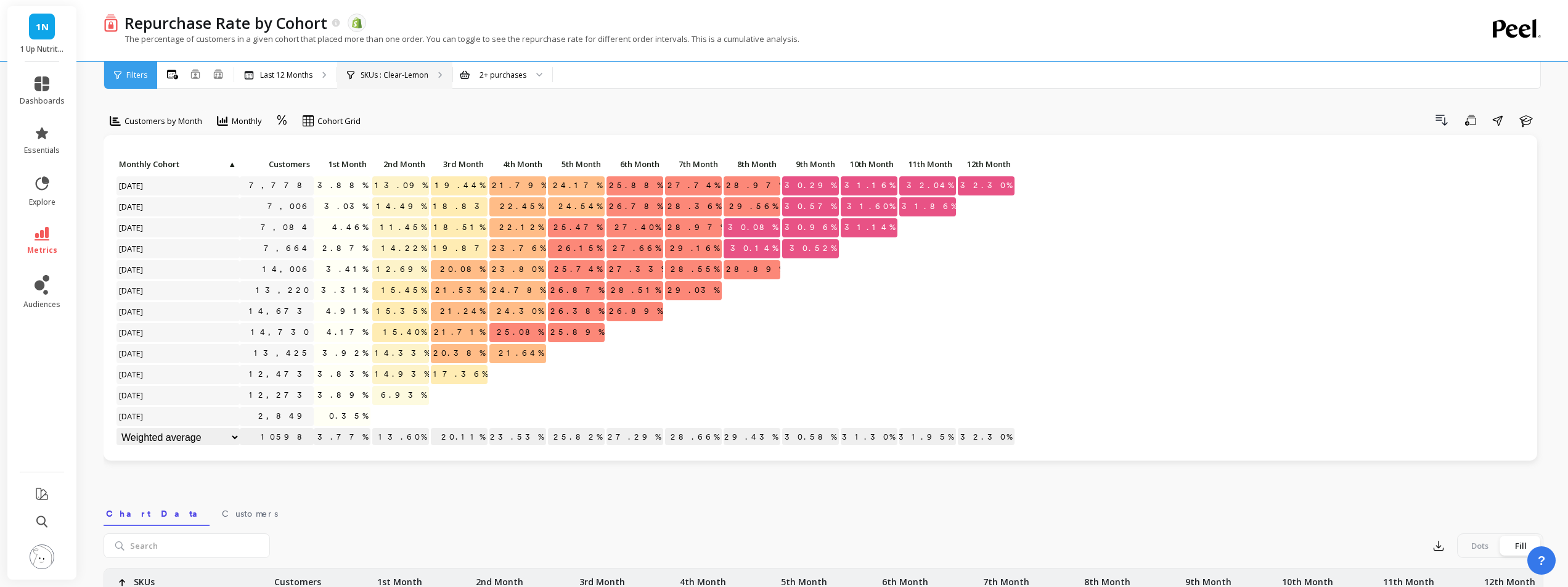
click at [368, 78] on p "SKUs : Clear-Lemon" at bounding box center [394, 75] width 68 height 10
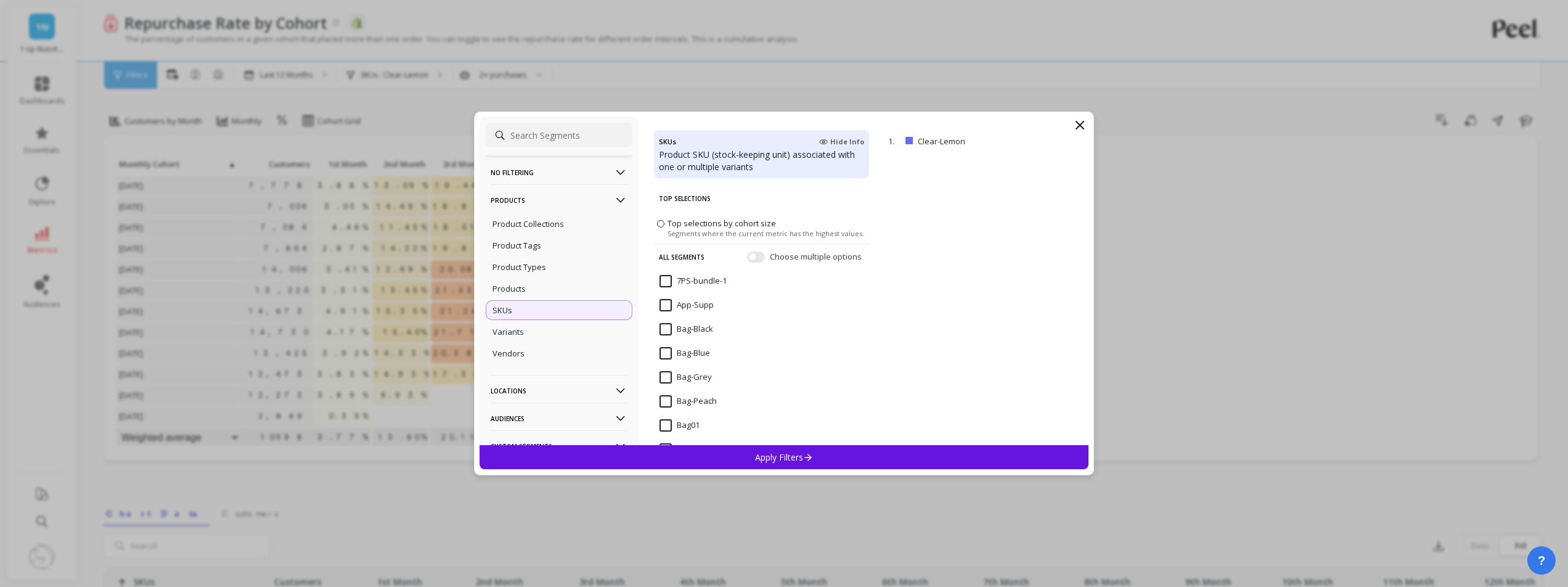
click at [578, 130] on input at bounding box center [559, 134] width 146 height 25
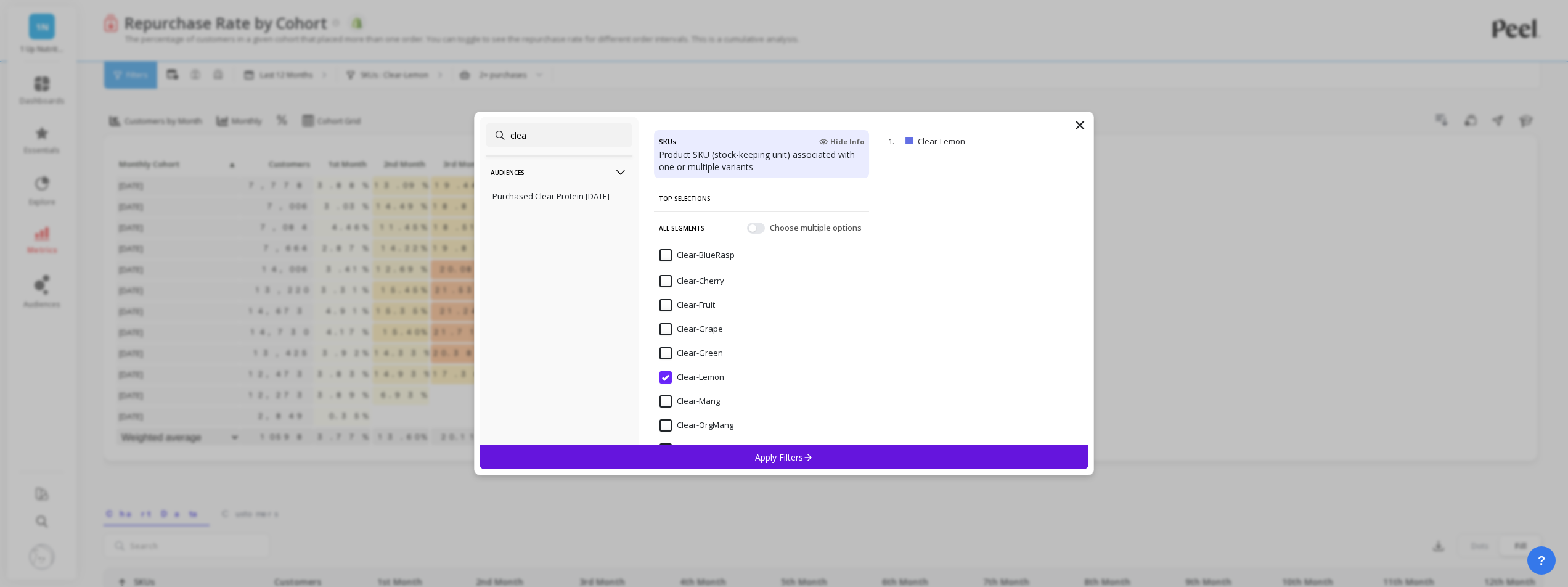
type input "clea"
click at [770, 456] on p "Apply Filters" at bounding box center [784, 457] width 59 height 12
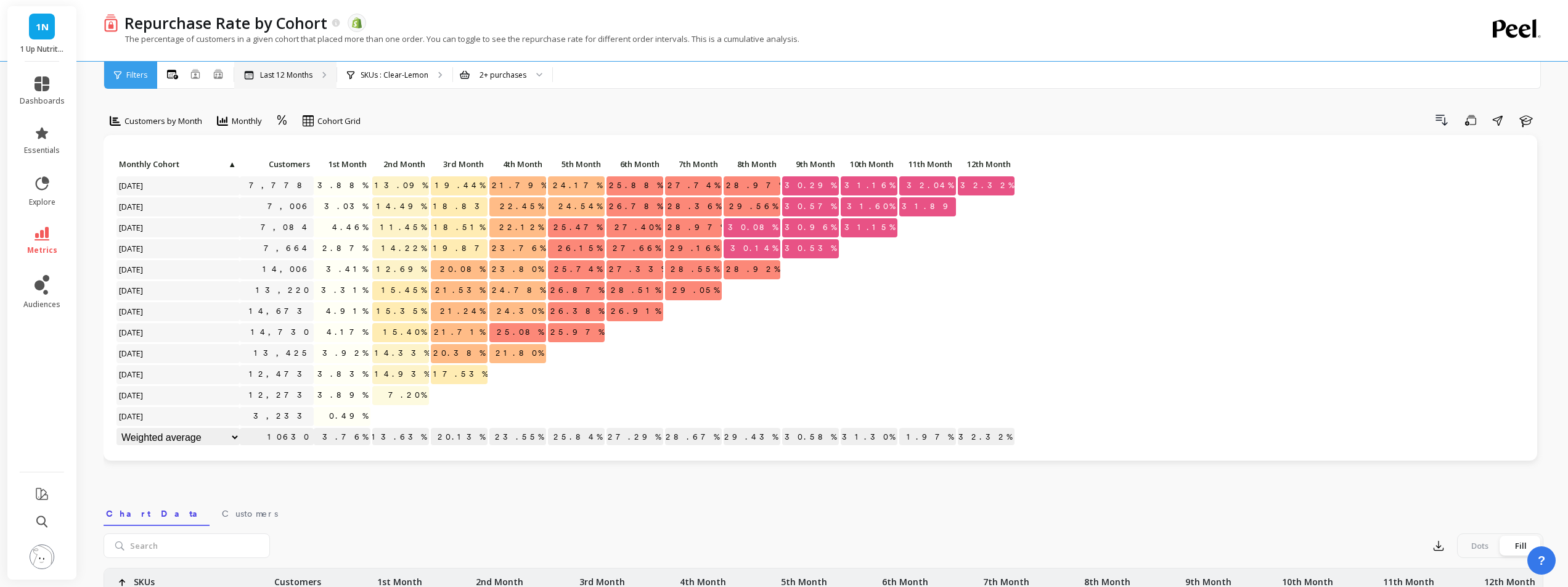
click at [281, 70] on p "Last 12 Months" at bounding box center [286, 75] width 52 height 10
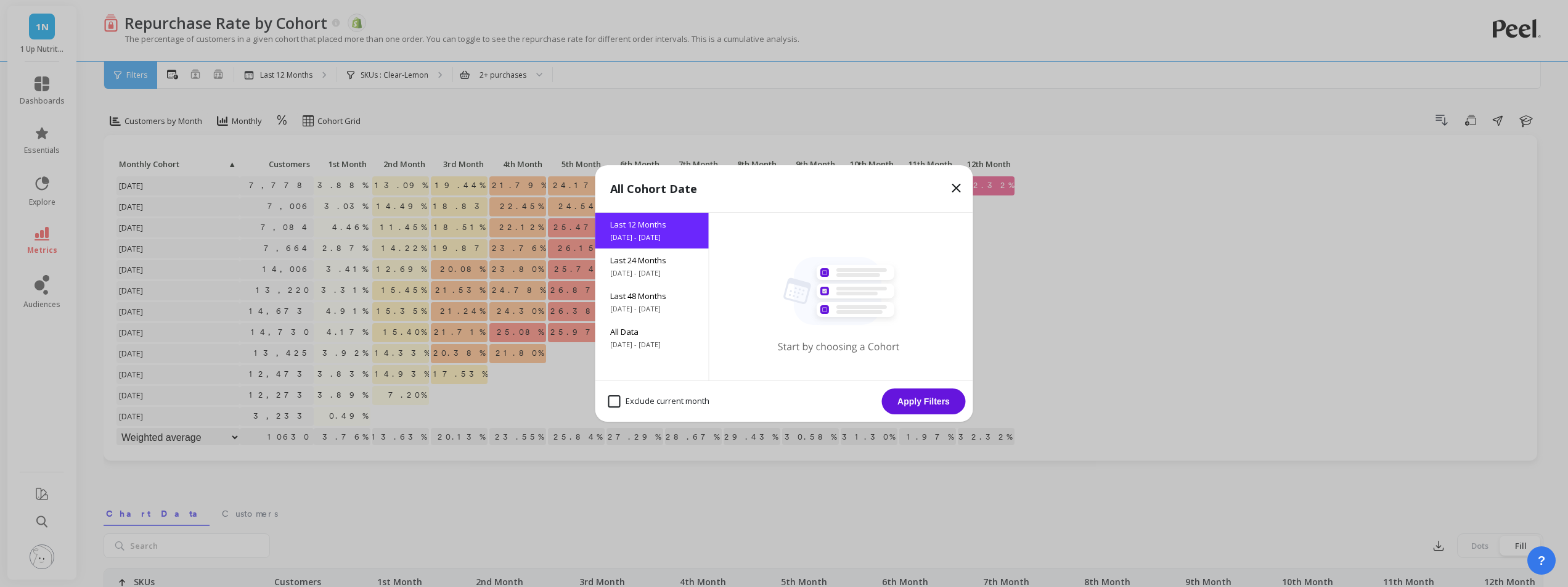
click at [611, 401] on month "Exclude current month" at bounding box center [658, 402] width 101 height 13
checkbox month "true"
click at [919, 404] on button "Apply Filters" at bounding box center [923, 401] width 83 height 26
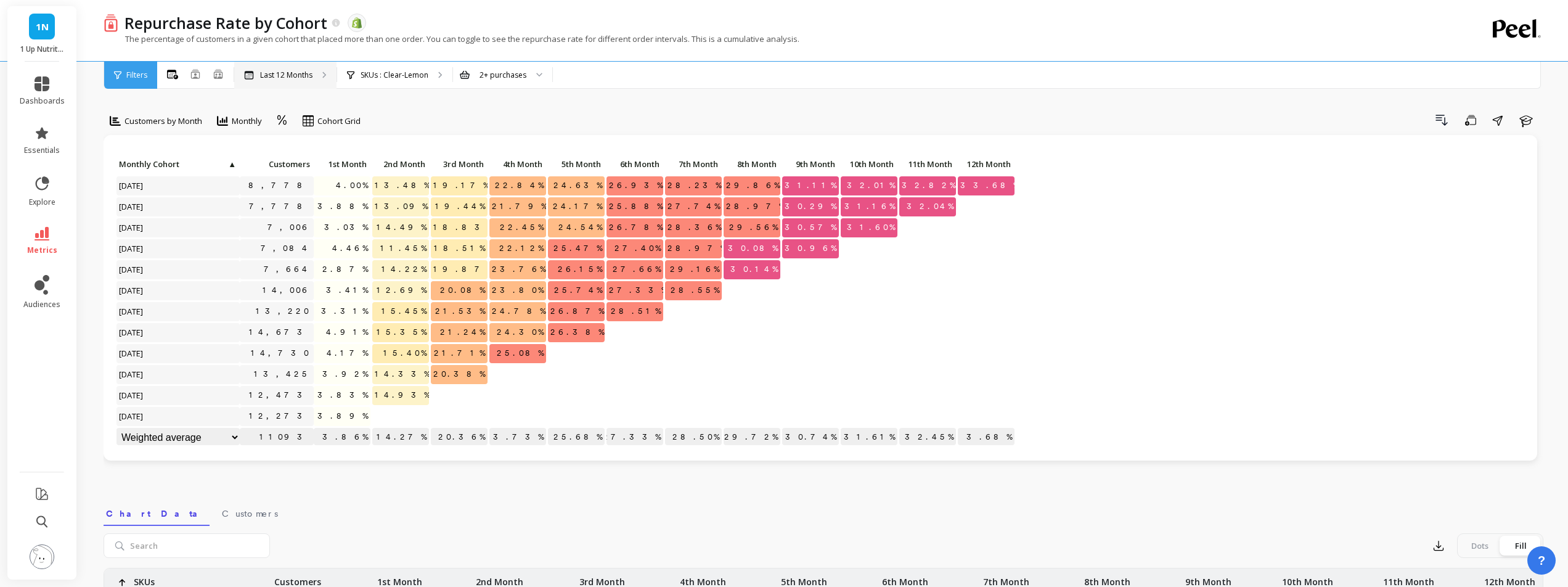
click at [297, 72] on p "Last 12 Months" at bounding box center [286, 75] width 52 height 10
